Goal: Task Accomplishment & Management: Manage account settings

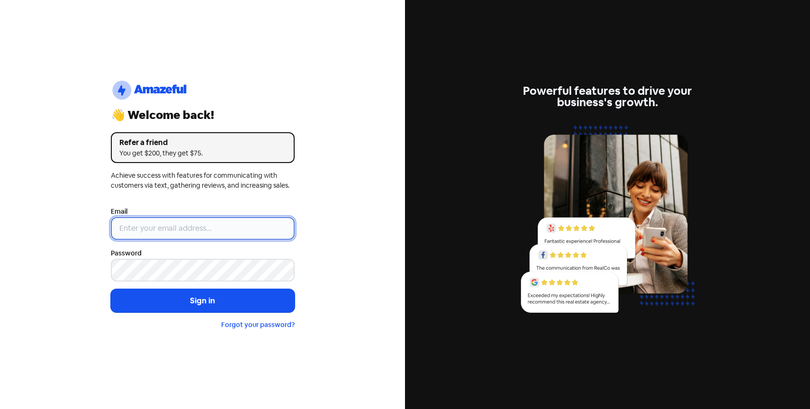
type input "[EMAIL_ADDRESS][DOMAIN_NAME]"
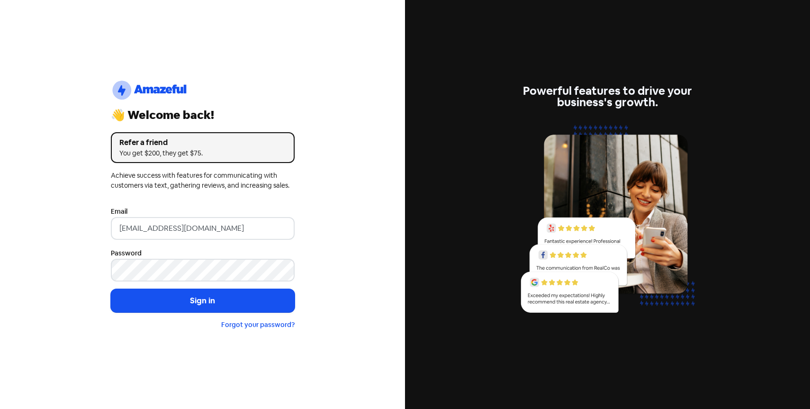
click at [77, 25] on div "logo-amazeful_Logo 👋 Welcome back! Refer a friend You get $200, they get $75. A…" at bounding box center [202, 204] width 405 height 409
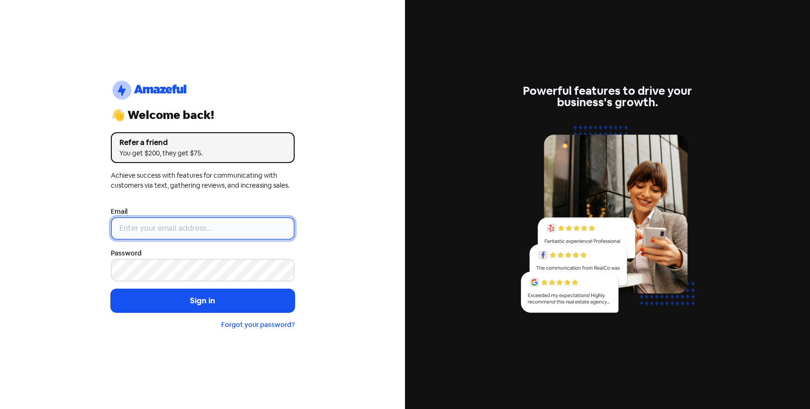
type input "[EMAIL_ADDRESS][DOMAIN_NAME]"
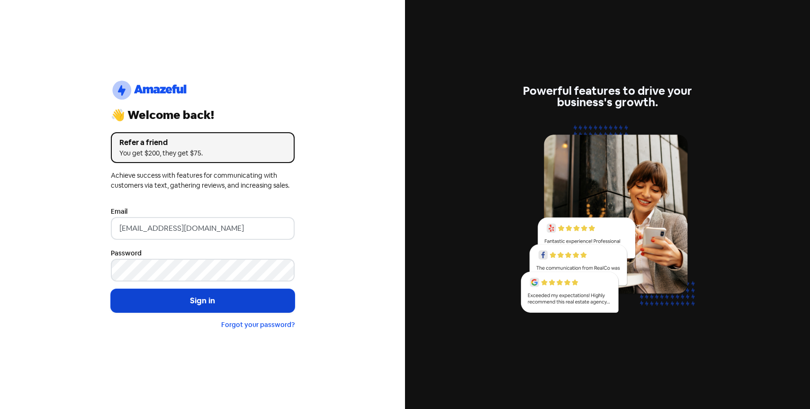
click at [172, 298] on button "Sign in" at bounding box center [203, 301] width 184 height 24
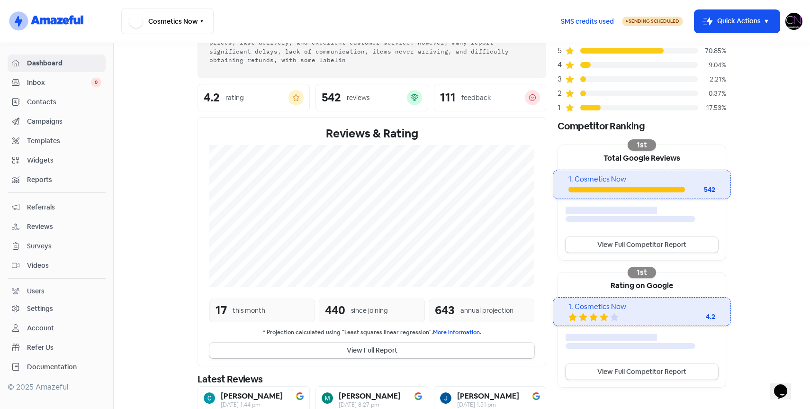
scroll to position [78, 0]
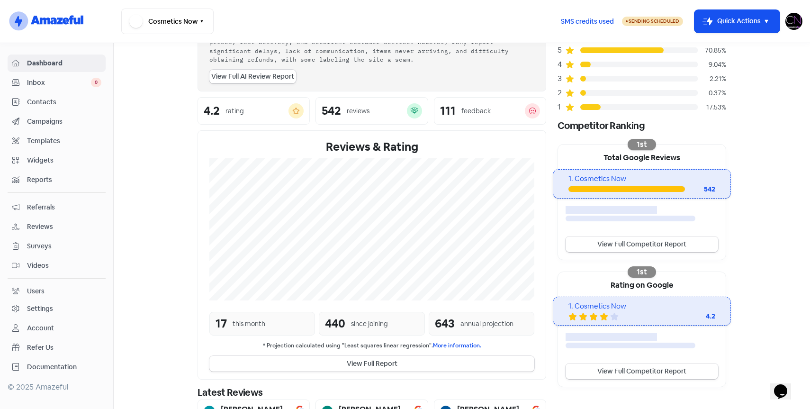
click at [45, 230] on span "Reviews" at bounding box center [64, 227] width 74 height 10
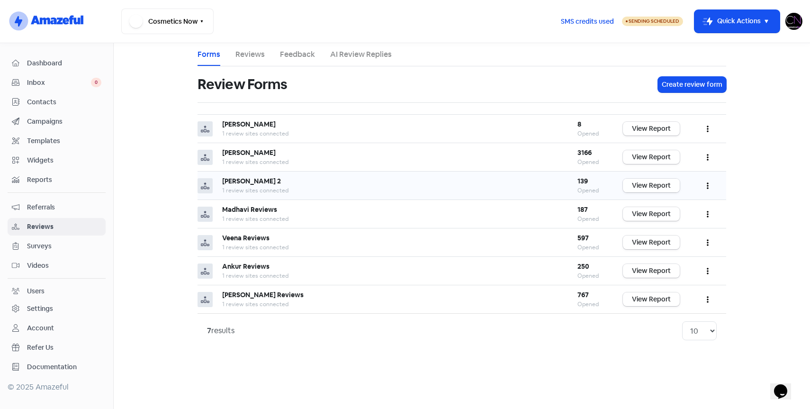
click at [666, 186] on link "View Report" at bounding box center [651, 186] width 57 height 14
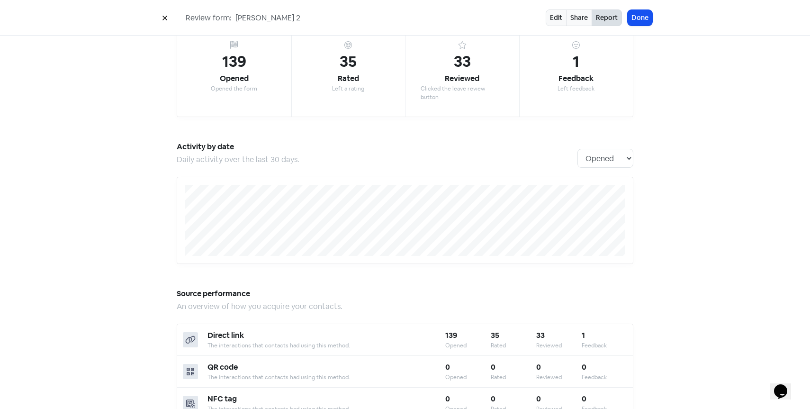
scroll to position [70, 0]
click at [166, 18] on icon at bounding box center [165, 18] width 6 height 6
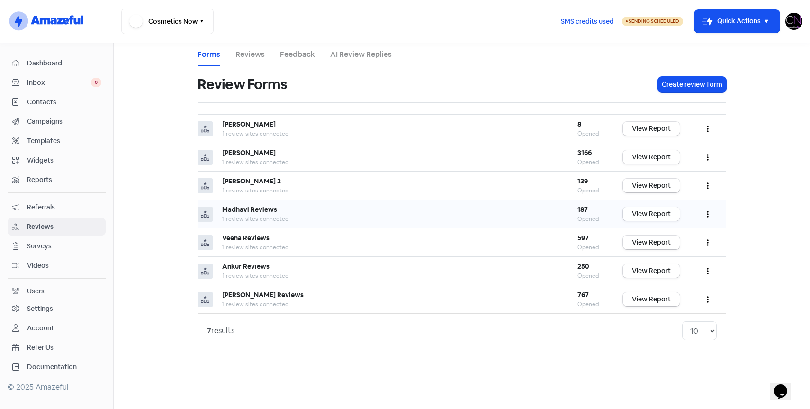
click at [667, 214] on link "View Report" at bounding box center [651, 214] width 57 height 14
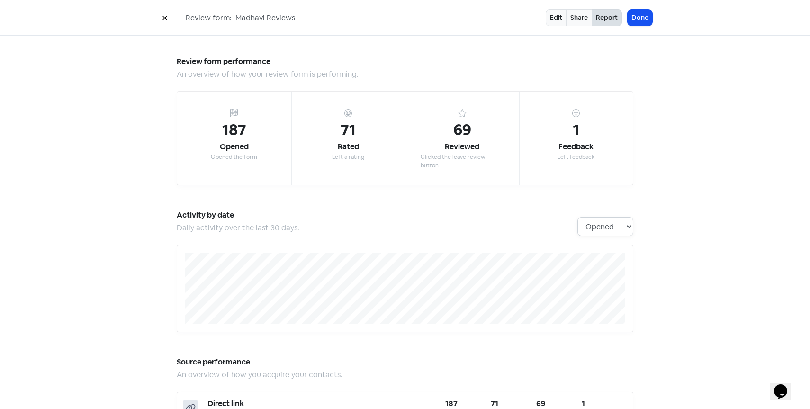
click at [621, 217] on select "Opened Rated Reviewed Feedback" at bounding box center [606, 226] width 56 height 19
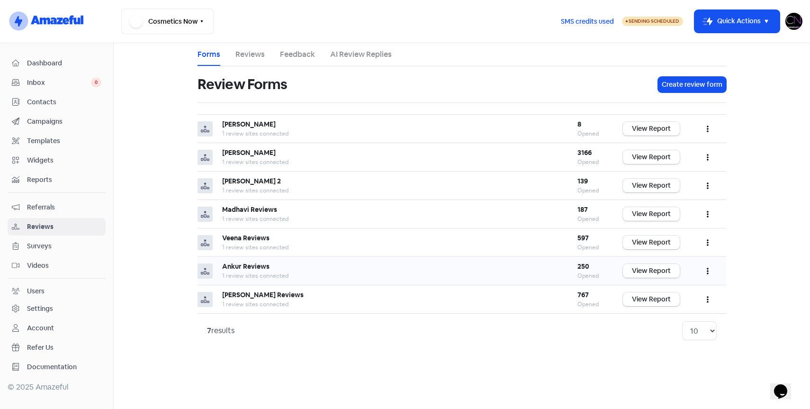
click at [643, 268] on link "View Report" at bounding box center [651, 271] width 57 height 14
click at [645, 245] on link "View Report" at bounding box center [651, 243] width 57 height 14
click at [650, 301] on link "View Report" at bounding box center [651, 299] width 57 height 14
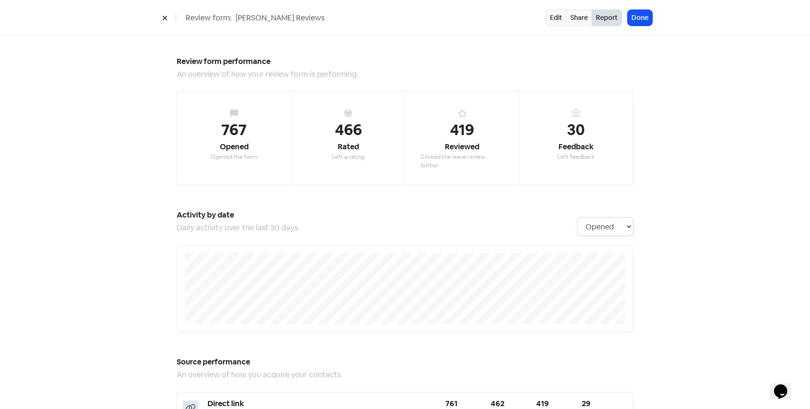
click at [599, 217] on select "Opened Rated Reviewed Feedback" at bounding box center [606, 226] width 56 height 19
click at [578, 217] on select "Opened Rated Reviewed Feedback" at bounding box center [606, 226] width 56 height 19
click at [621, 217] on select "Opened Rated Reviewed Feedback" at bounding box center [606, 226] width 56 height 19
select select "activity_by_opens"
click at [578, 217] on select "Opened Rated Reviewed Feedback" at bounding box center [606, 226] width 56 height 19
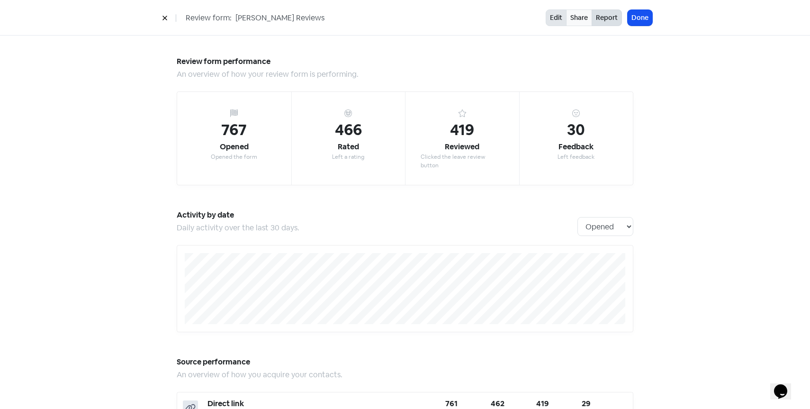
click at [554, 17] on link "Edit" at bounding box center [556, 17] width 21 height 17
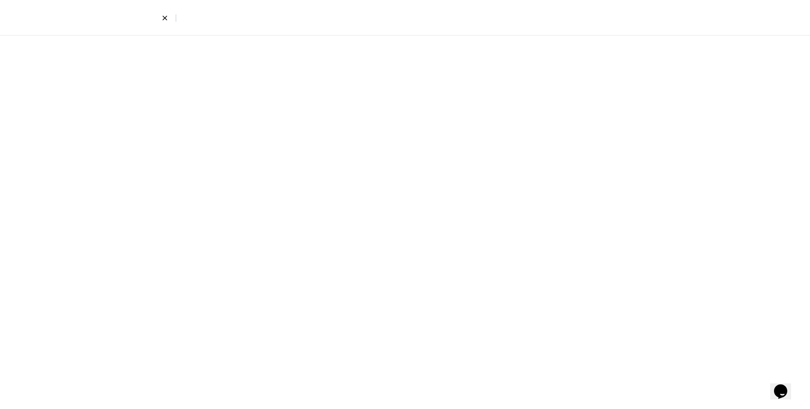
select select "7"
select select "3"
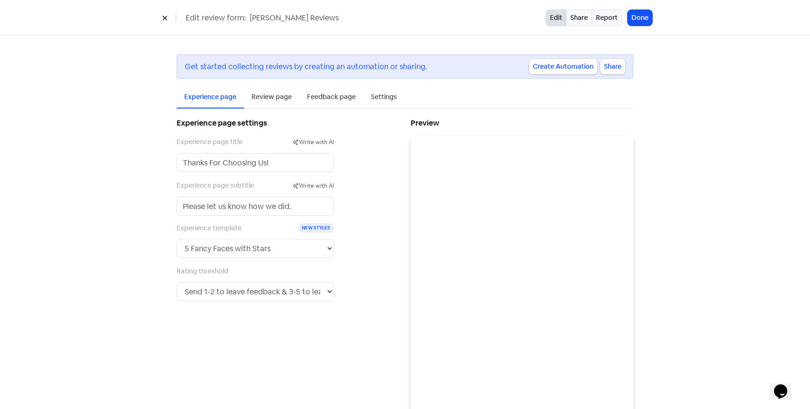
click at [274, 98] on div "Review page" at bounding box center [272, 97] width 40 height 10
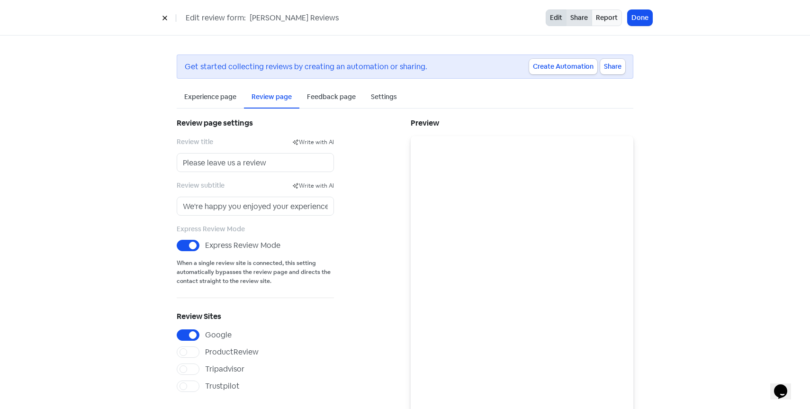
click at [575, 17] on link "Share" at bounding box center [579, 17] width 26 height 17
